Goal: Obtain resource: Download file/media

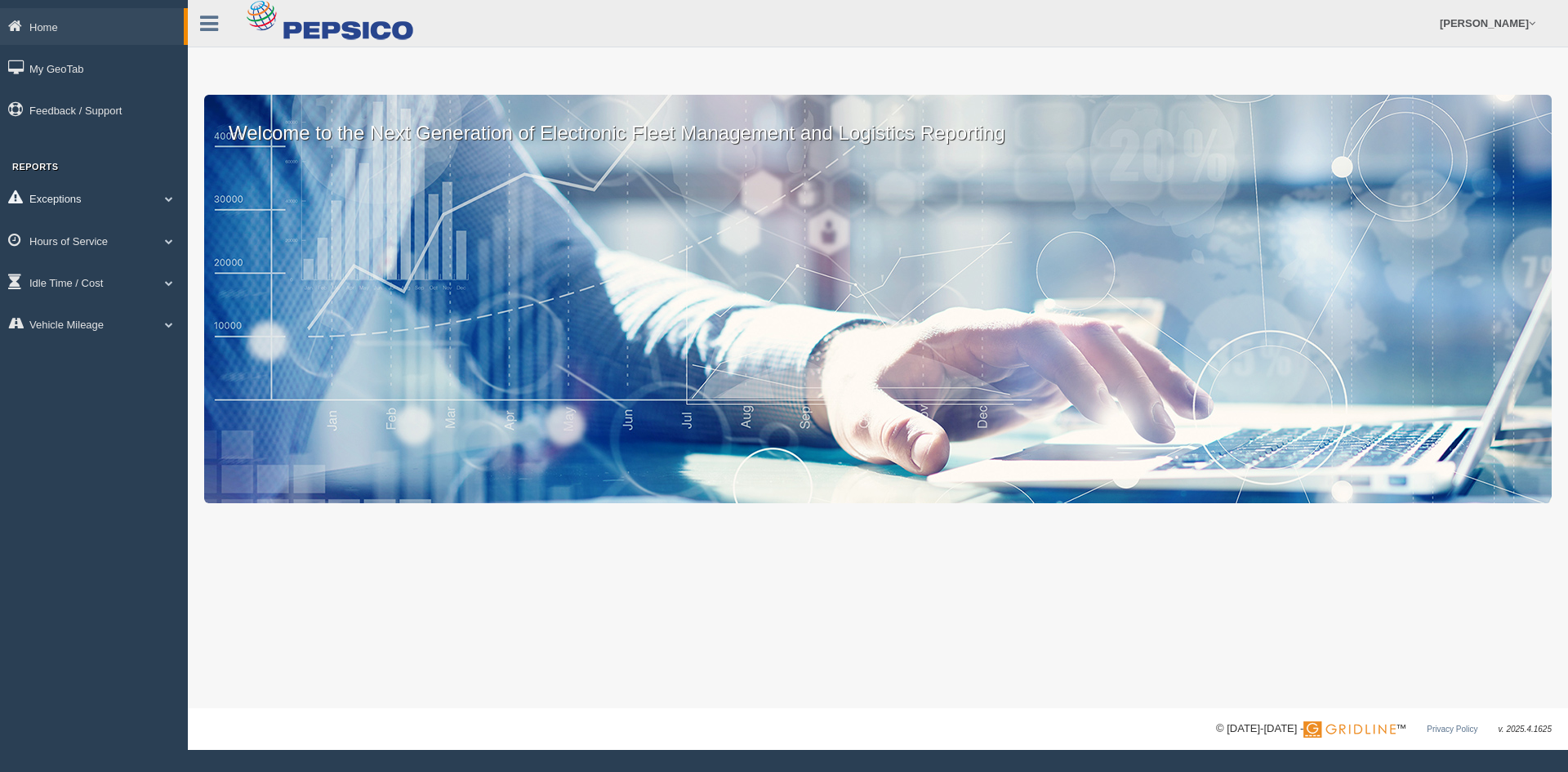
click at [62, 205] on link "Exceptions" at bounding box center [93, 198] width 187 height 37
click at [80, 360] on link "Hours of Service" at bounding box center [93, 357] width 187 height 37
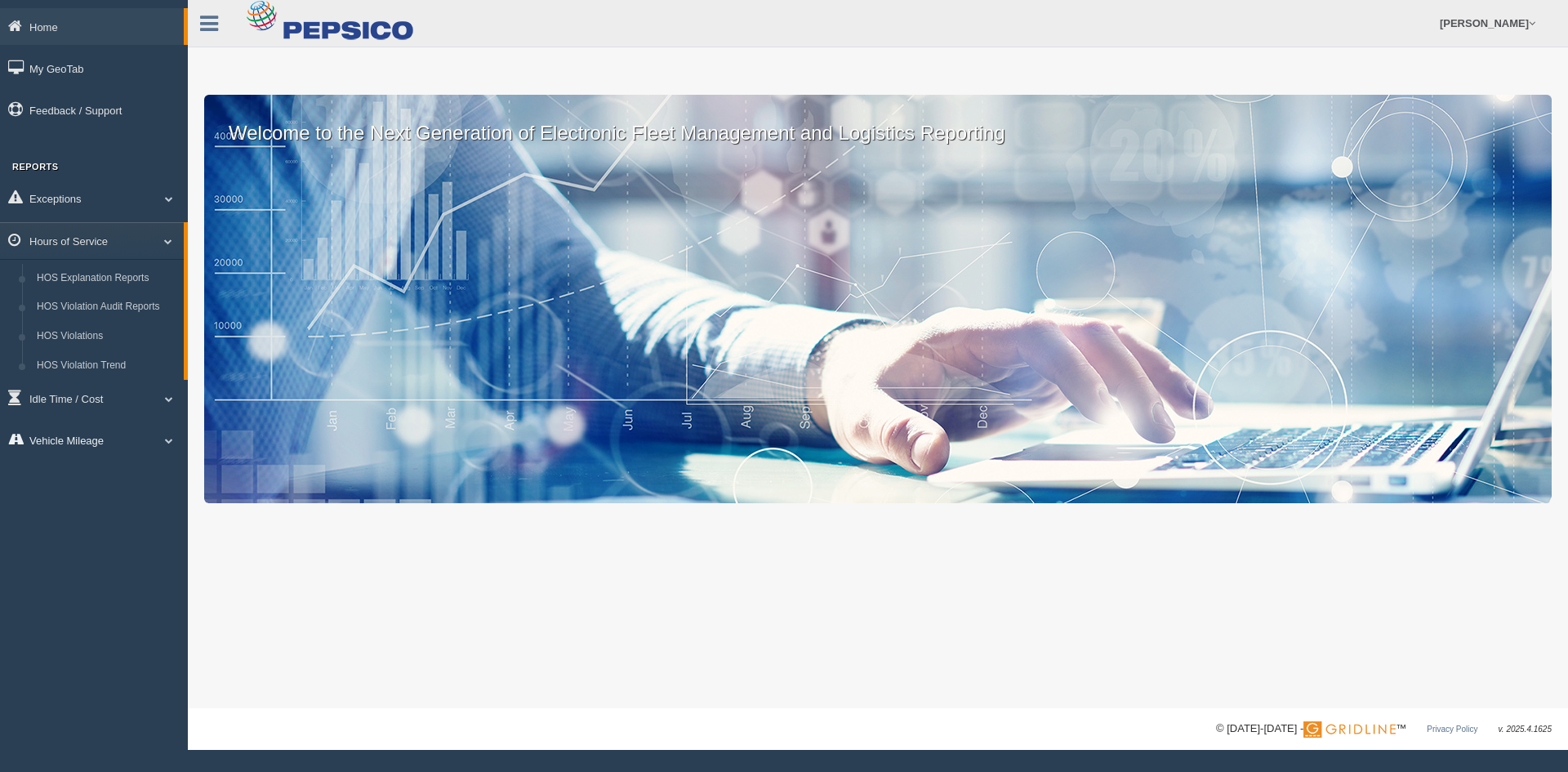
click at [83, 437] on link "Vehicle Mileage" at bounding box center [93, 440] width 187 height 37
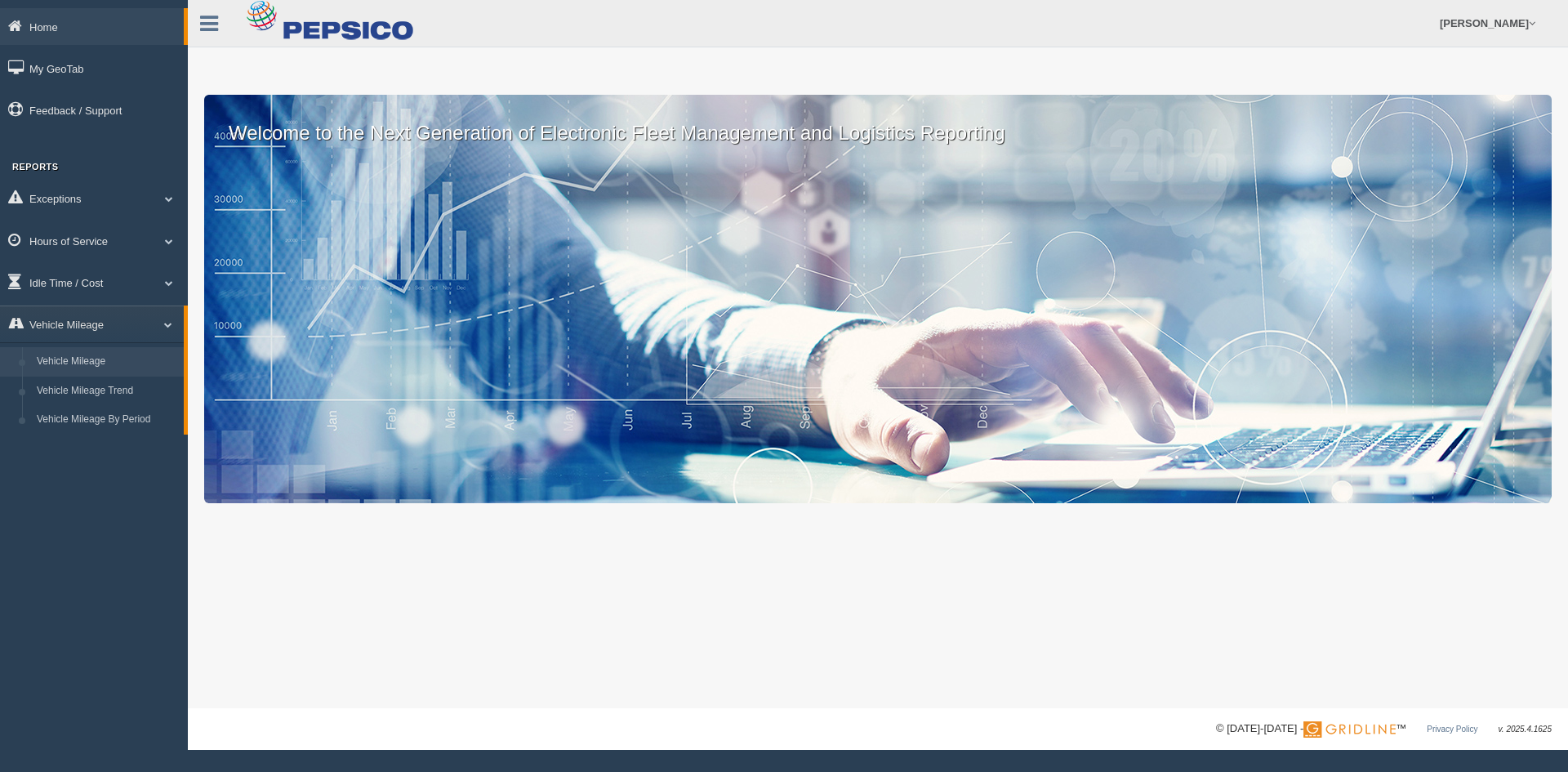
click at [97, 367] on link "Vehicle Mileage" at bounding box center [106, 362] width 154 height 29
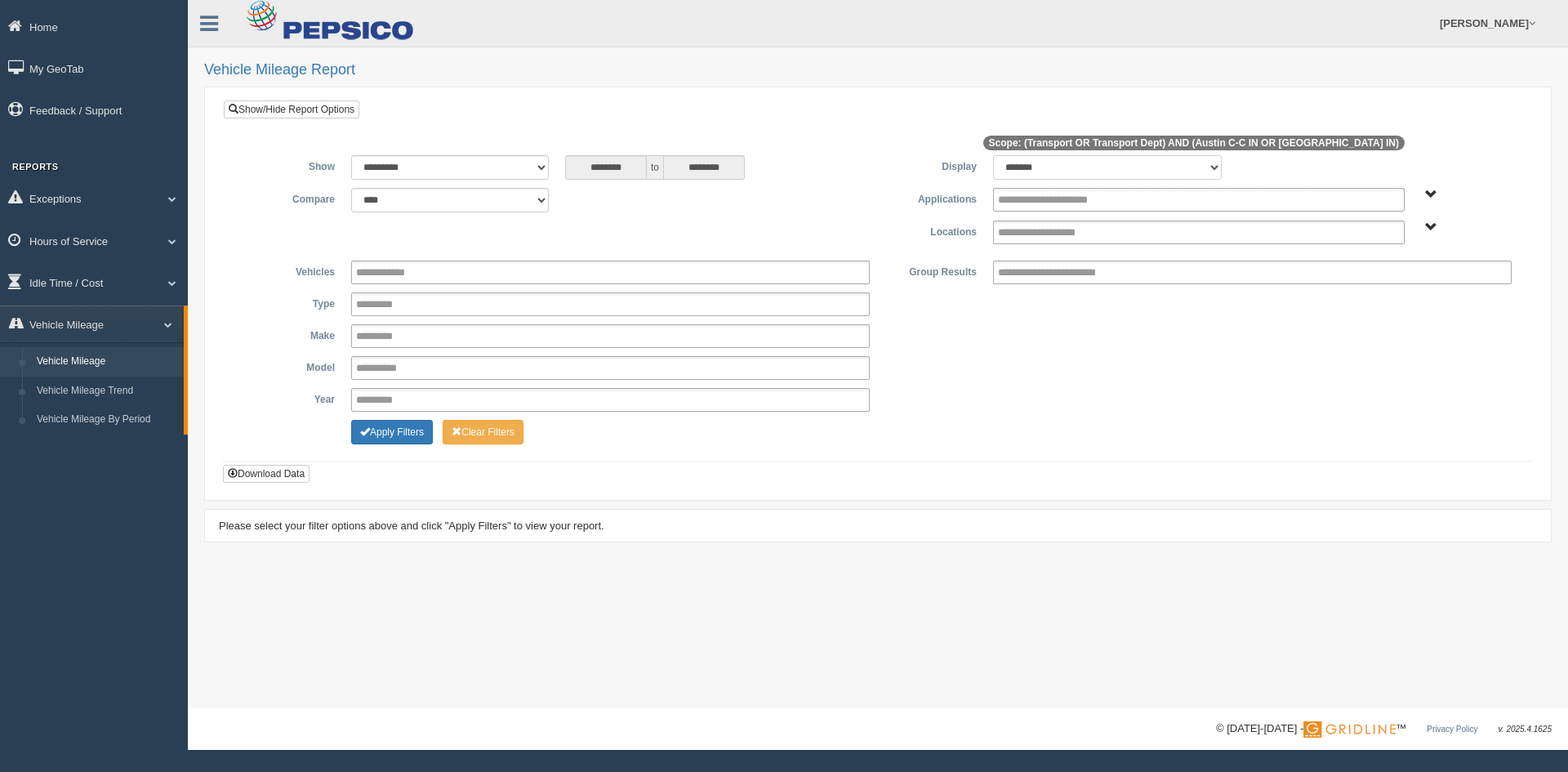
click at [1121, 165] on select "******* ******" at bounding box center [1107, 167] width 228 height 24
select select "**"
click at [993, 155] on select "******* ******" at bounding box center [1107, 167] width 228 height 24
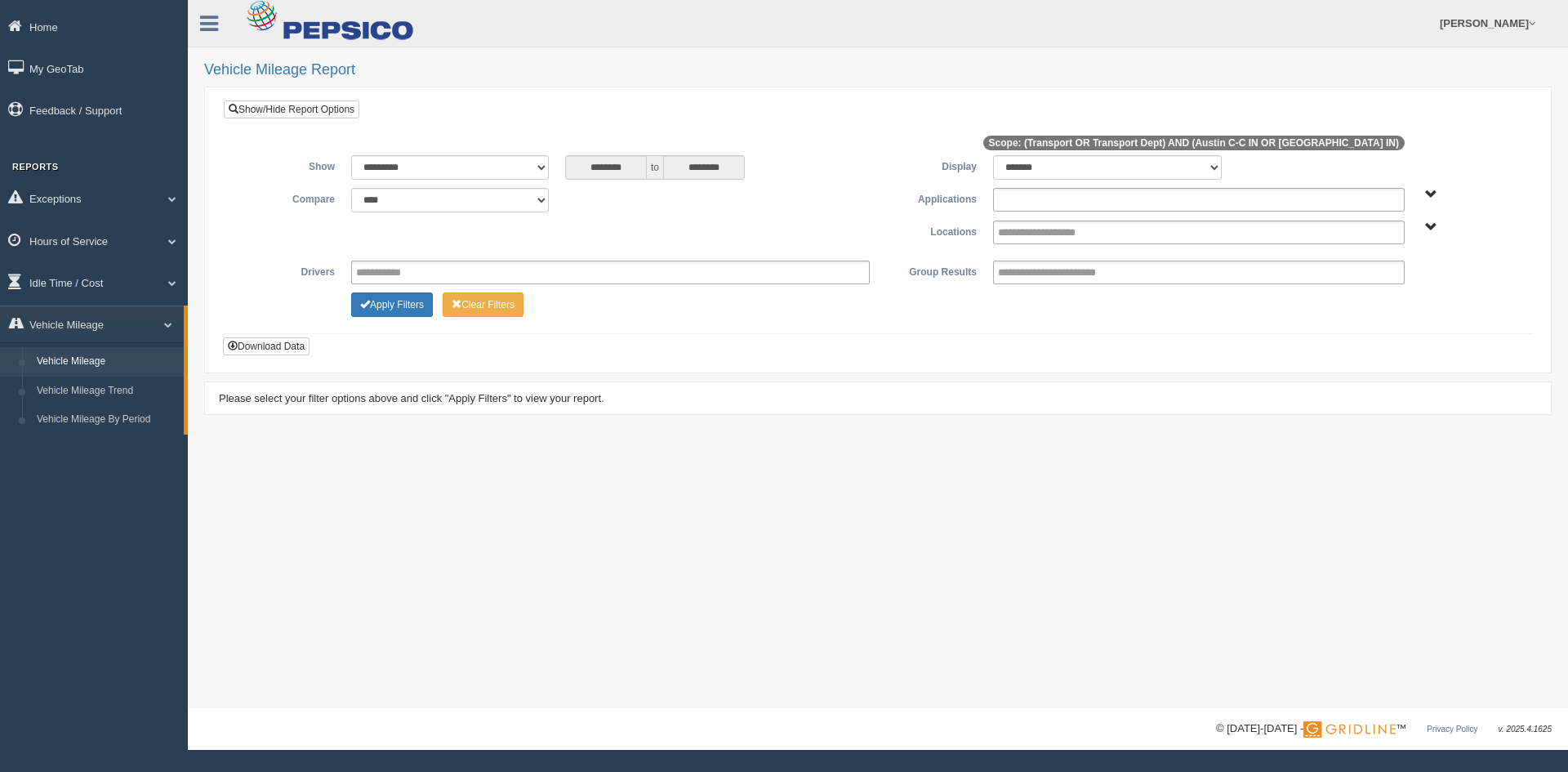
click at [1085, 202] on input "text" at bounding box center [1060, 199] width 124 height 21
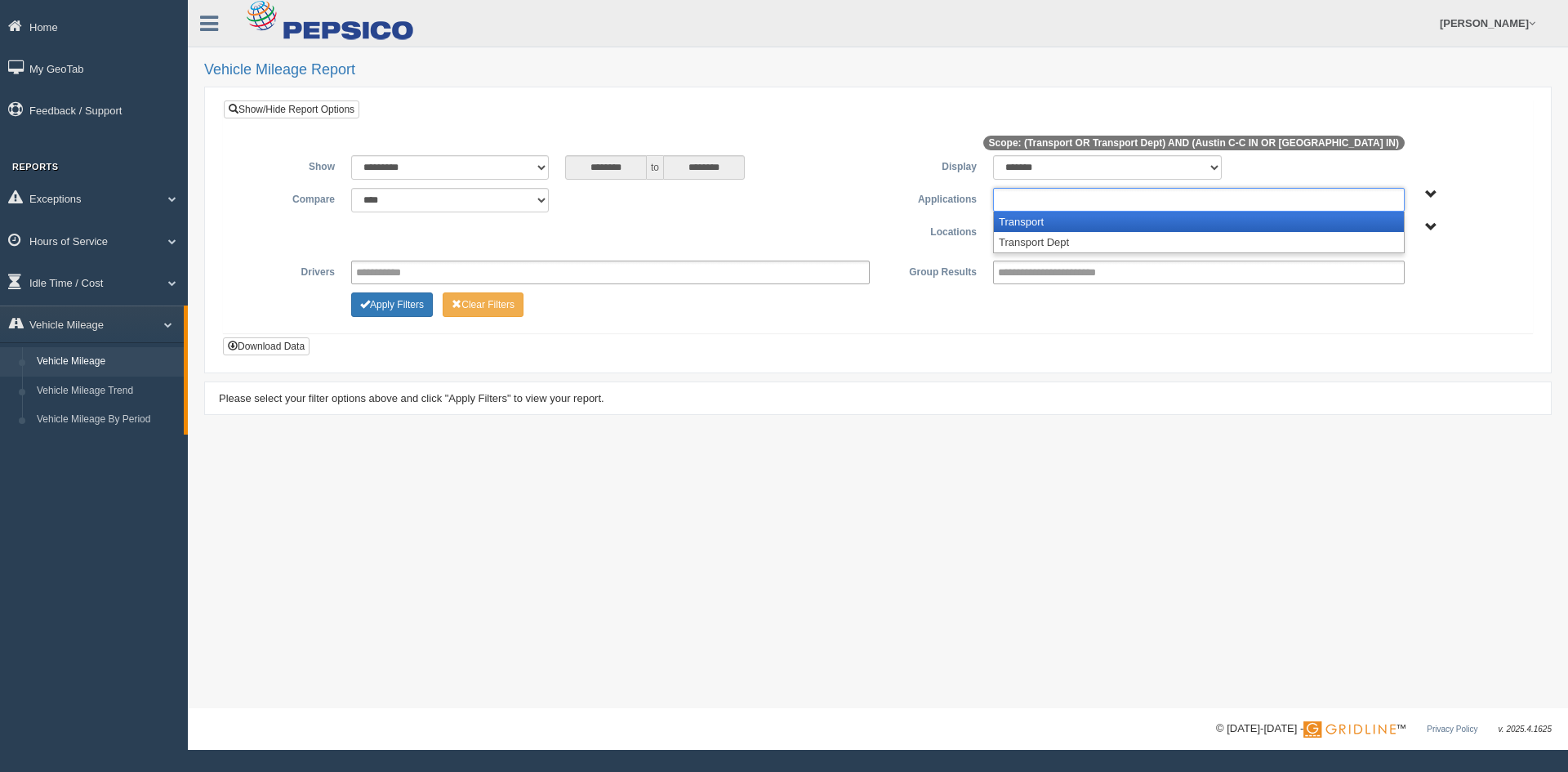
click at [1081, 224] on li "Transport" at bounding box center [1199, 222] width 410 height 21
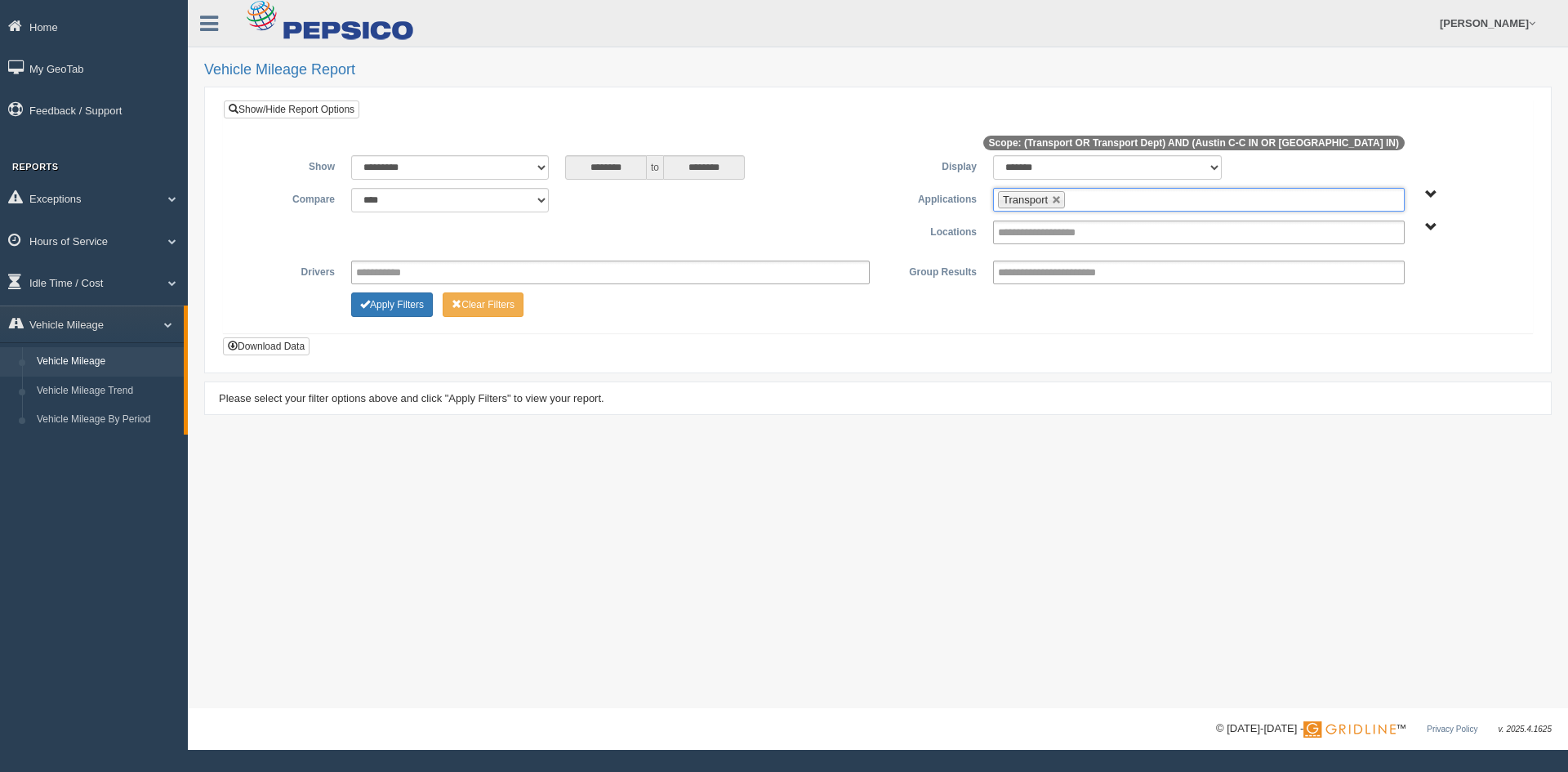
click at [1096, 195] on ul "Transport" at bounding box center [1199, 199] width 412 height 23
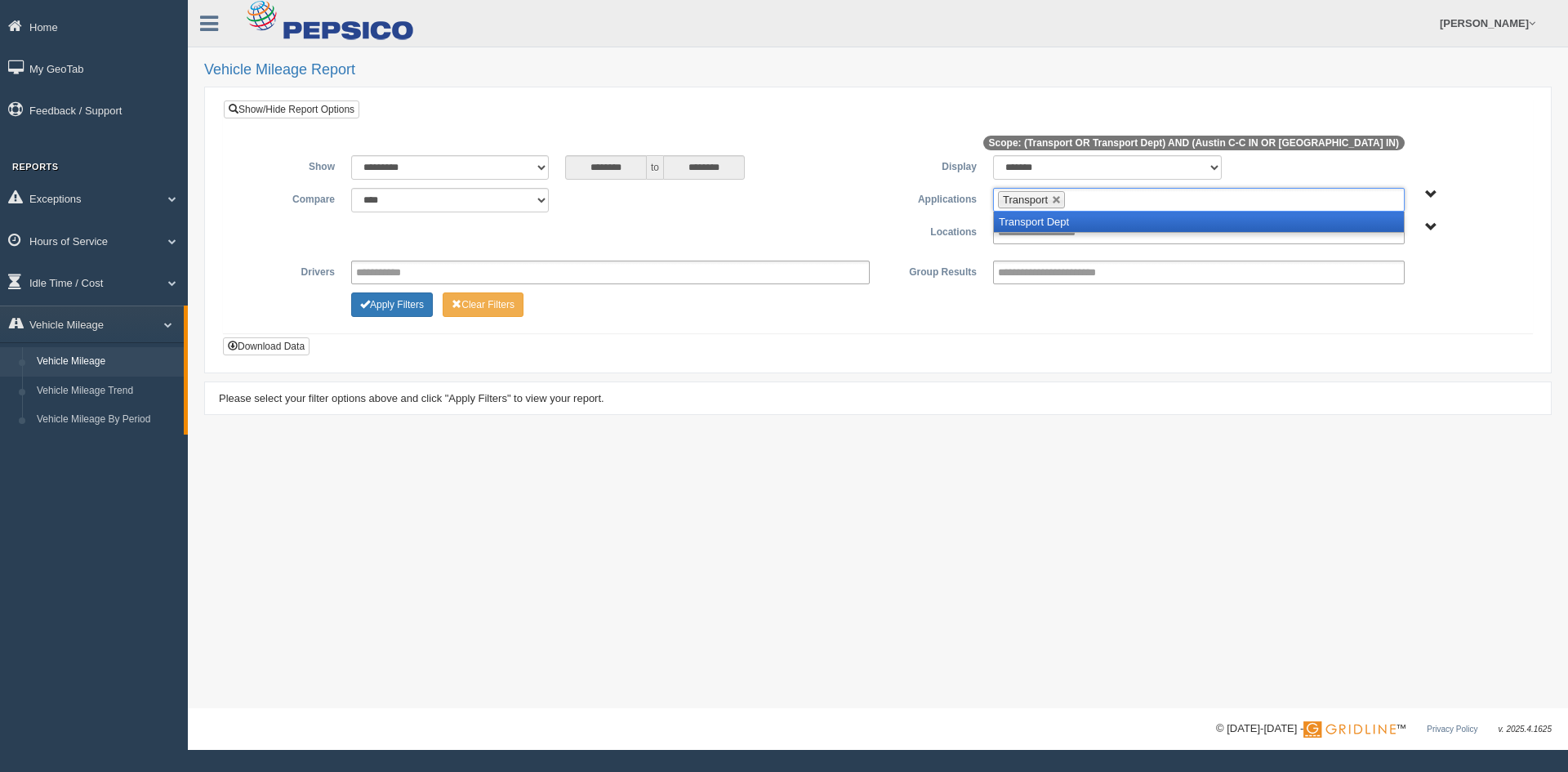
click at [1101, 223] on li "Transport Dept" at bounding box center [1199, 222] width 410 height 21
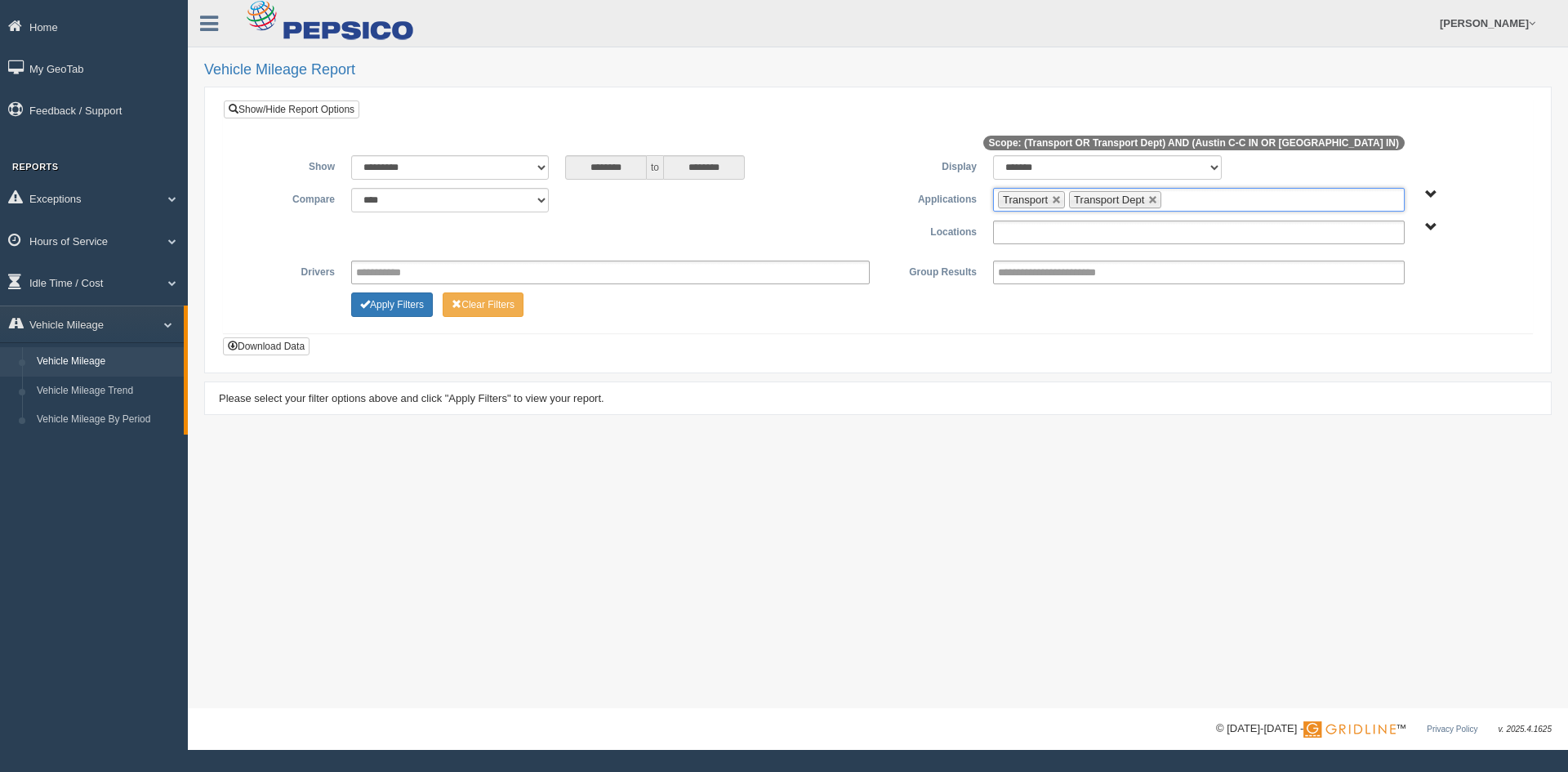
click at [1101, 224] on input "text" at bounding box center [1054, 233] width 112 height 21
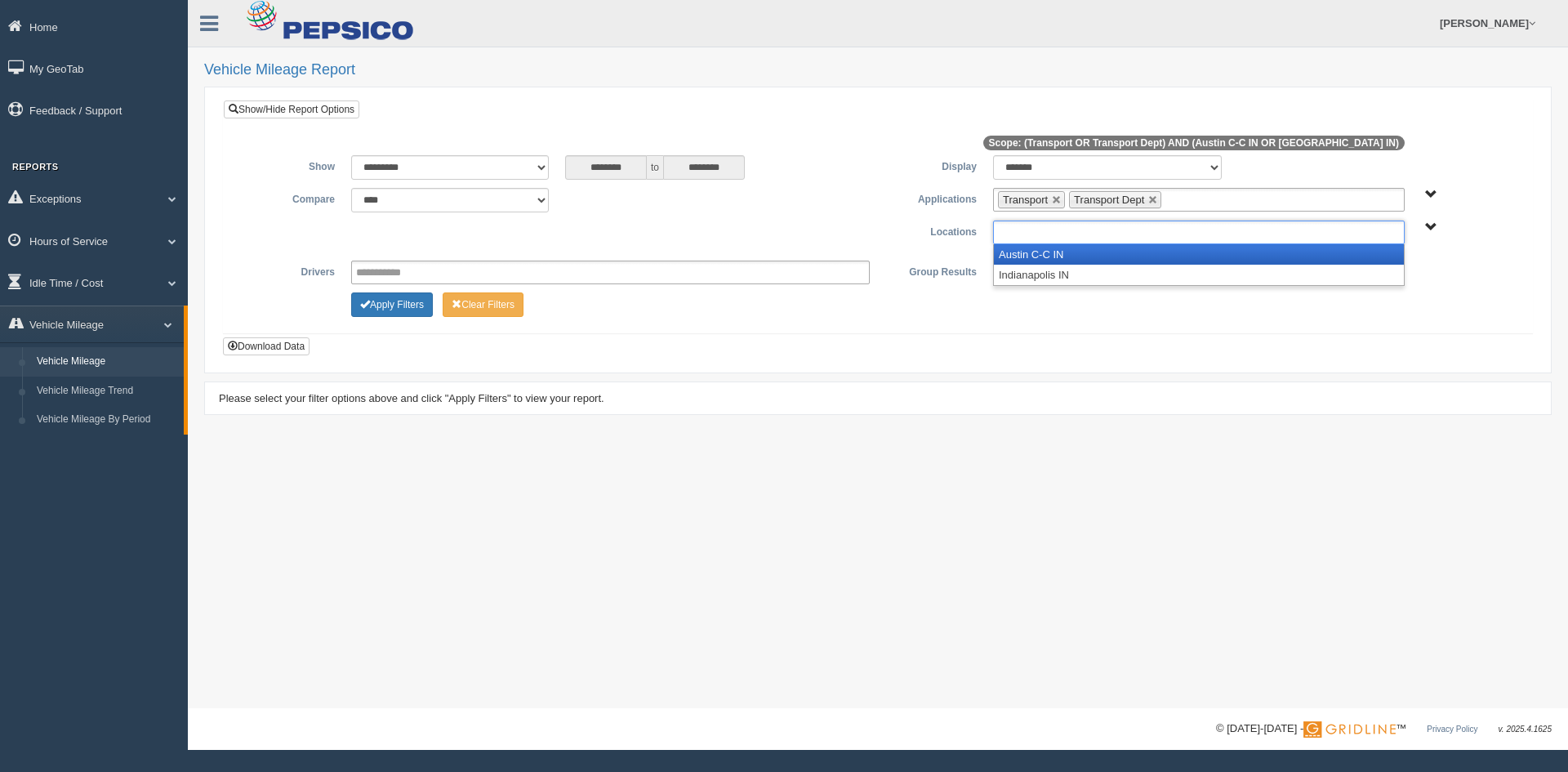
click at [1090, 252] on li "Austin C-C IN" at bounding box center [1199, 254] width 410 height 21
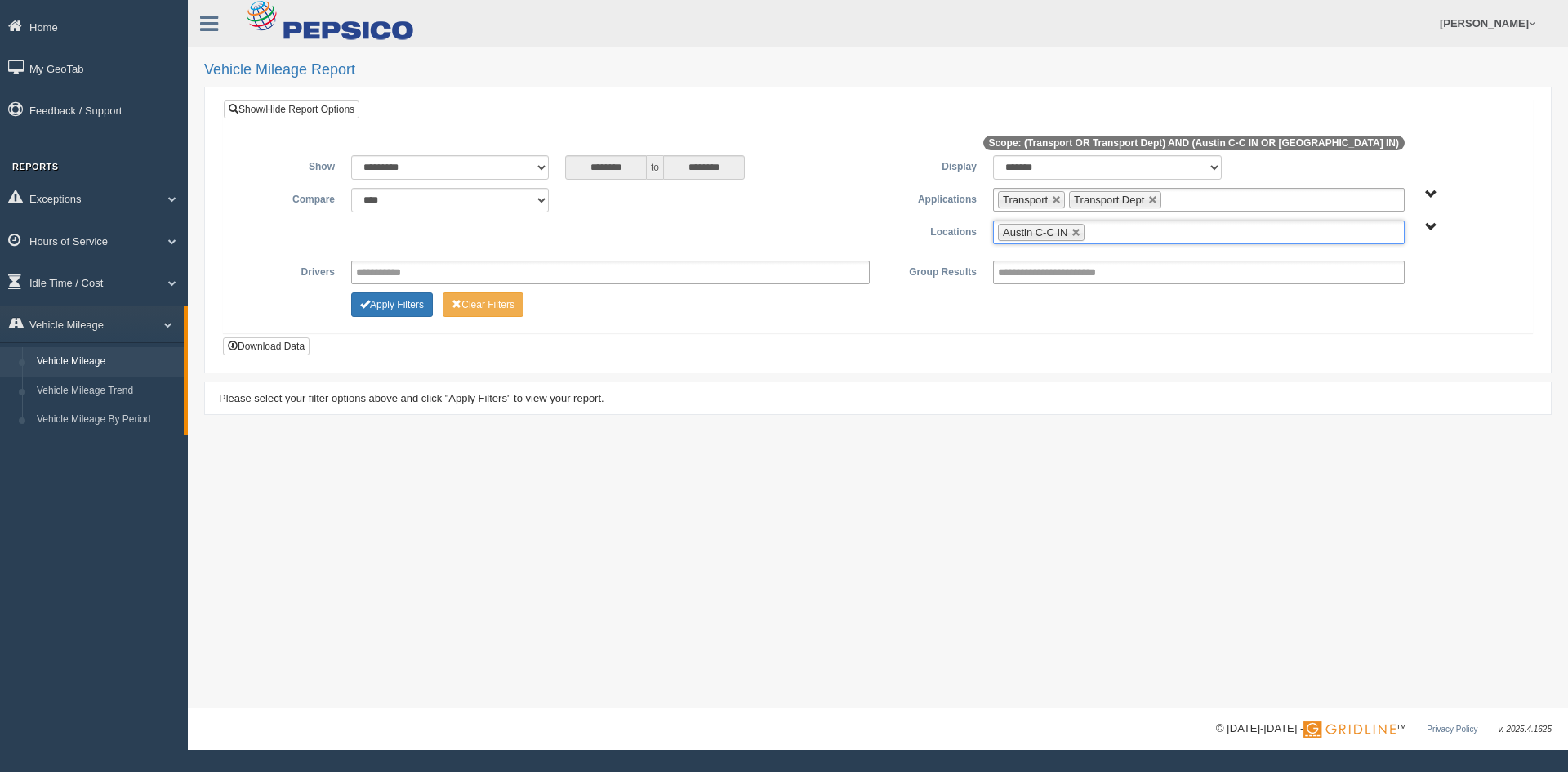
click at [1101, 231] on input "text" at bounding box center [1099, 233] width 21 height 21
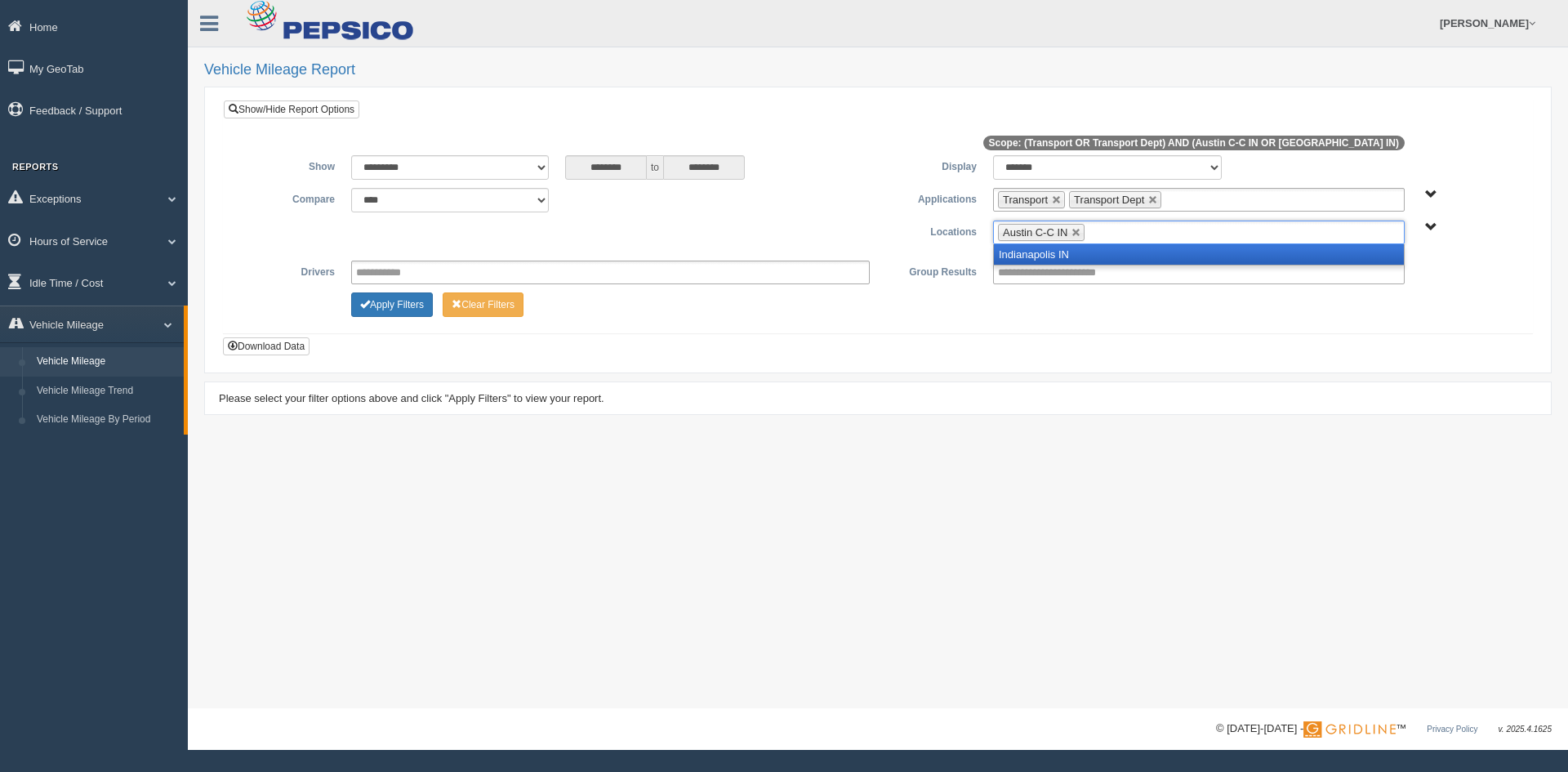
click at [1087, 253] on li "Indianapolis IN" at bounding box center [1199, 254] width 410 height 21
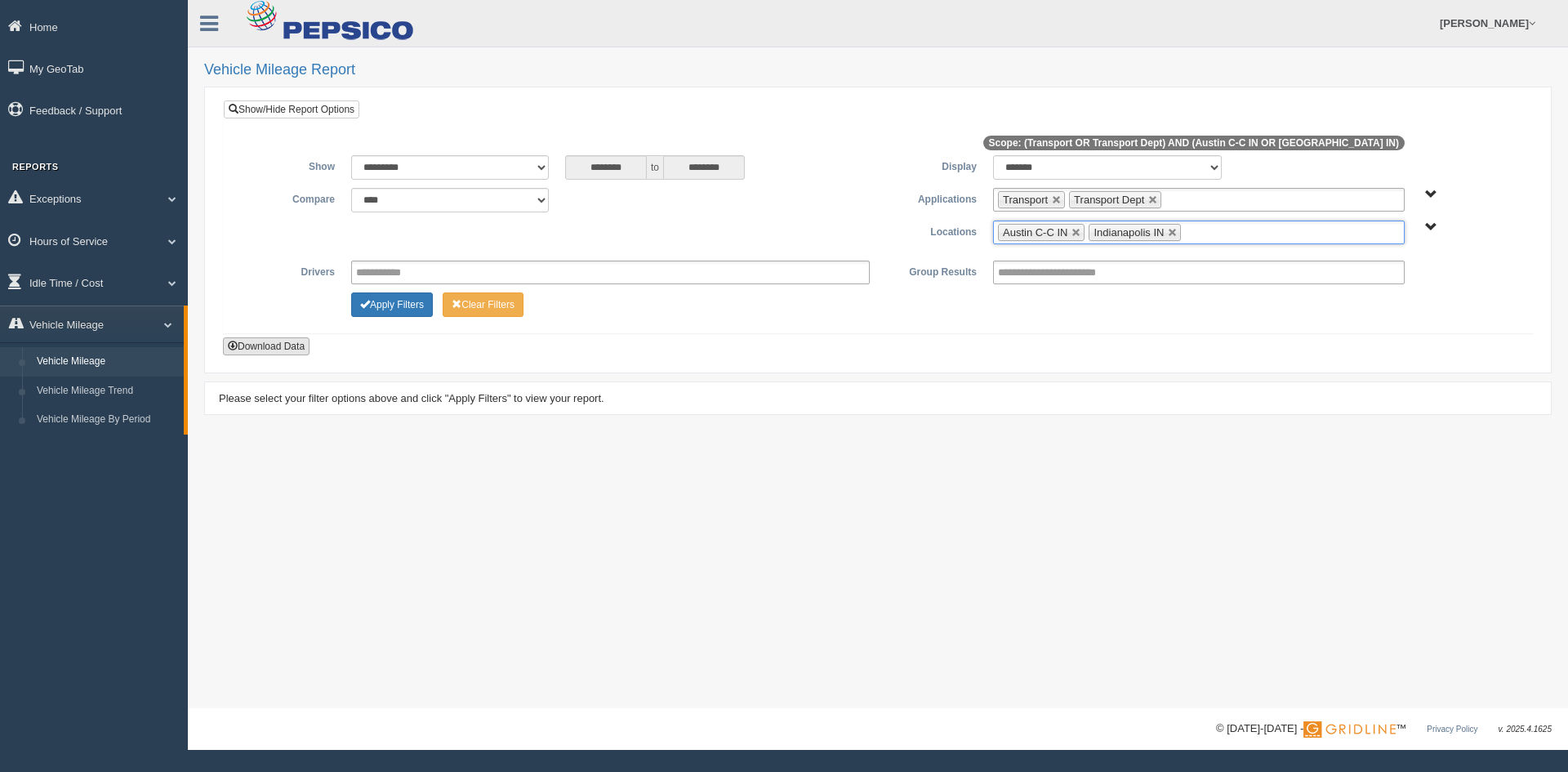
click at [257, 351] on button "Download Data" at bounding box center [267, 347] width 87 height 18
